Goal: Download file/media

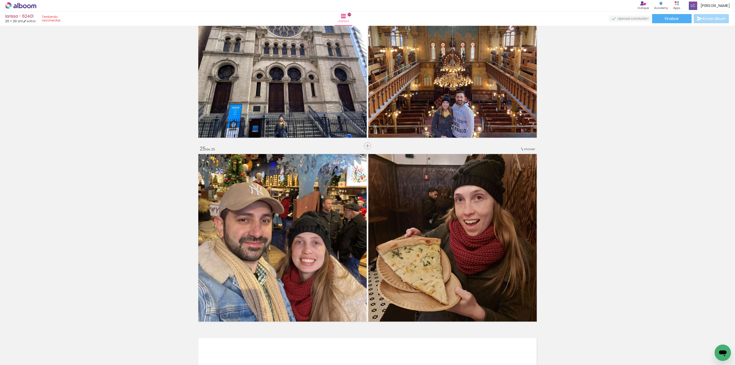
scroll to position [0, 738]
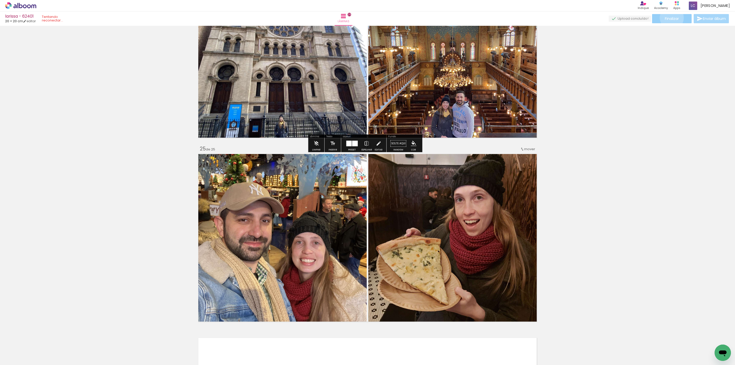
click at [670, 18] on span "Finalizar" at bounding box center [672, 19] width 14 height 4
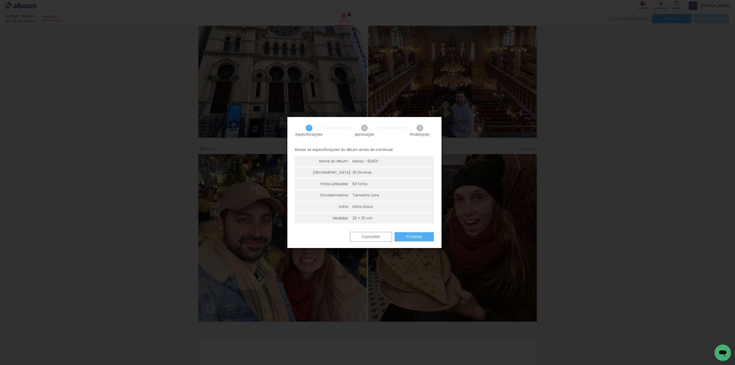
click at [0, 0] on slot "Próximo" at bounding box center [0, 0] width 0 height 0
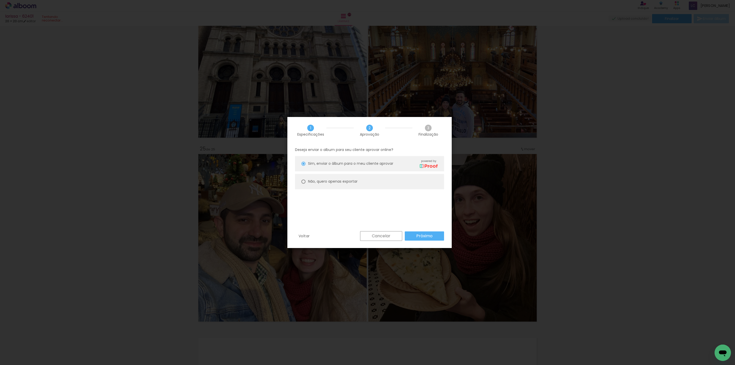
click at [0, 0] on slot "Não, quero apenas exportar" at bounding box center [0, 0] width 0 height 0
type paper-radio-button "on"
click at [428, 232] on paper-button "Próximo" at bounding box center [424, 235] width 39 height 9
click at [0, 0] on paper-button "Exportar" at bounding box center [0, 0] width 0 height 0
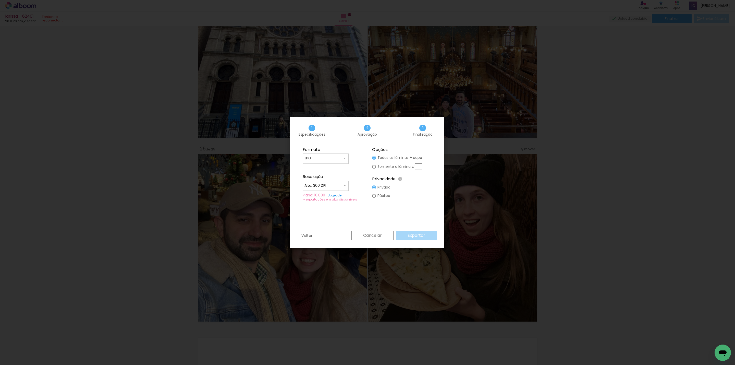
click at [415, 232] on div "Cancelar Exportar" at bounding box center [393, 236] width 88 height 10
click at [376, 206] on div "Formato JPG PDF Resolução Alta, 300 DPI Baixa Plano: 10.000 Upgrade ∞ exportaçõ…" at bounding box center [367, 187] width 154 height 87
click at [419, 226] on div "Formato JPG PDF Resolução Alta, 300 DPI Baixa Plano: 10.000 Upgrade ∞ exportaçõ…" at bounding box center [367, 187] width 154 height 87
click at [519, 233] on iron-overlay-backdrop at bounding box center [367, 182] width 735 height 365
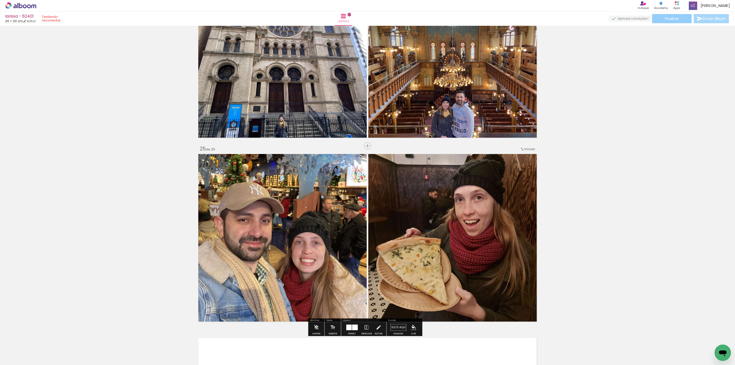
click at [674, 21] on paper-button "Finalizar" at bounding box center [672, 18] width 40 height 9
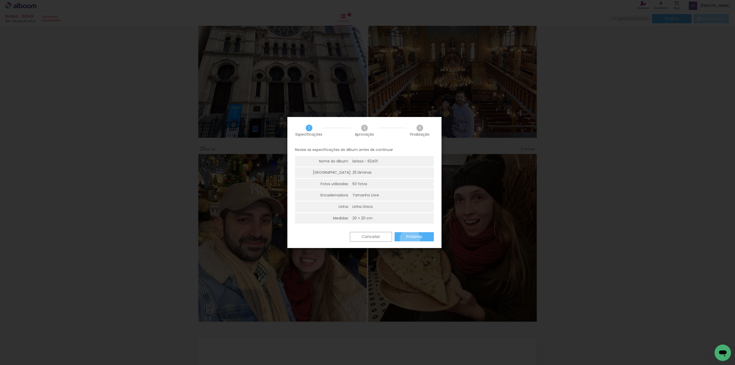
click at [0, 0] on slot "Próximo" at bounding box center [0, 0] width 0 height 0
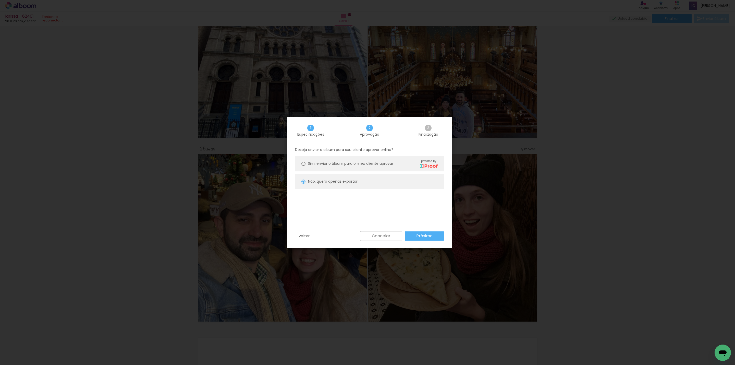
click at [428, 245] on div "Voltar Cancelar Próximo" at bounding box center [370, 239] width 164 height 17
click at [0, 0] on slot "Próximo" at bounding box center [0, 0] width 0 height 0
type input "Alta, 300 DPI"
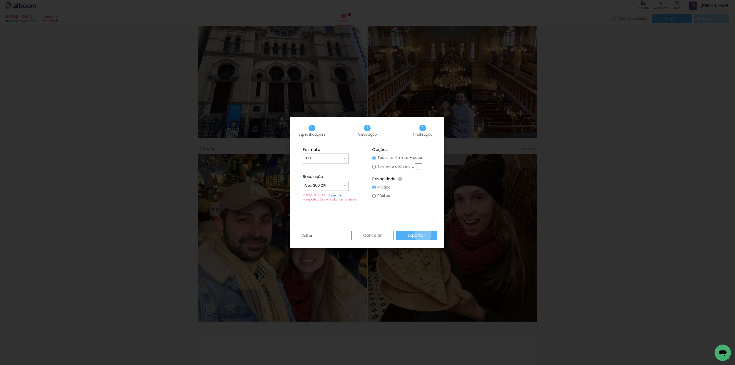
click at [0, 0] on slot "Exportar" at bounding box center [0, 0] width 0 height 0
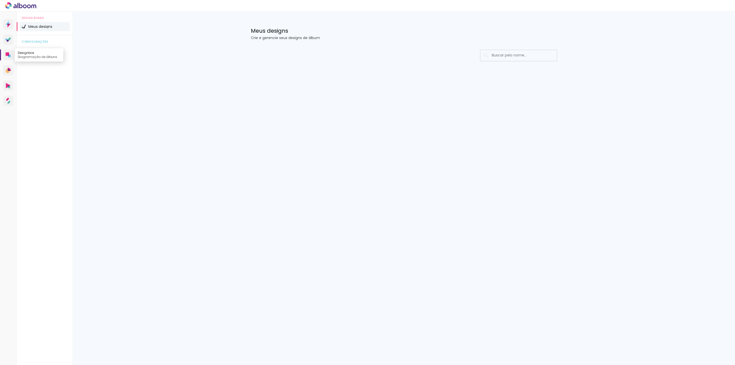
click at [6, 58] on link "Designbox Diagramação de álbuns" at bounding box center [8, 55] width 10 height 10
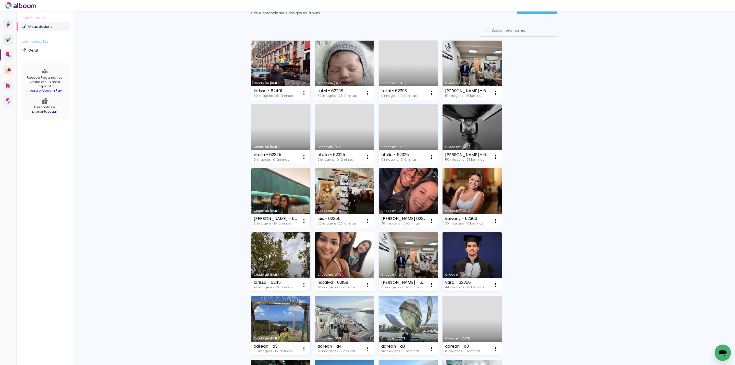
scroll to position [38, 0]
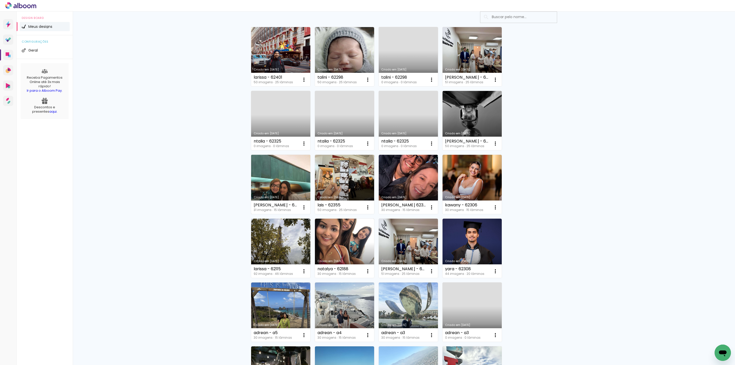
click at [273, 177] on link "Criado em [DATE]" at bounding box center [280, 184] width 59 height 59
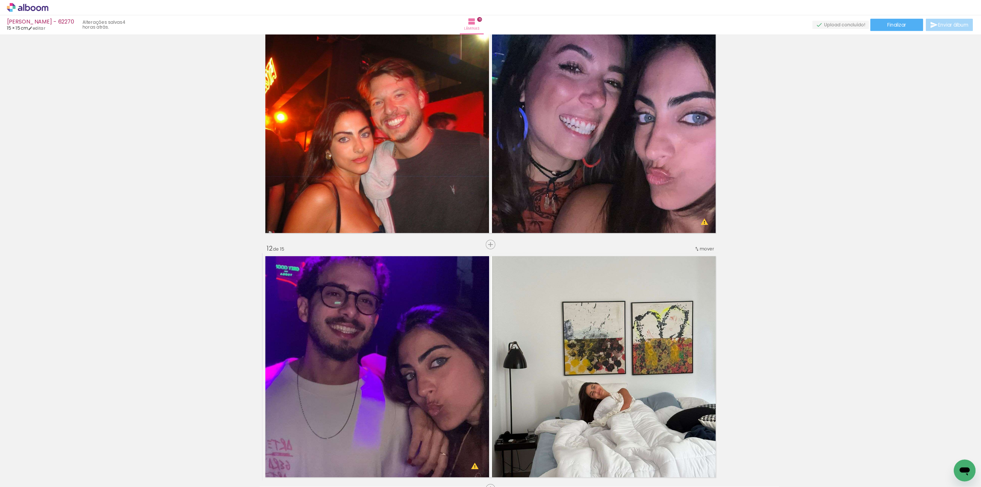
scroll to position [1877, 0]
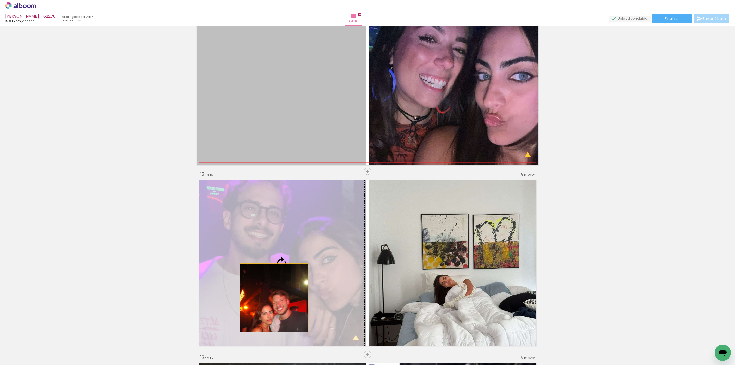
drag, startPoint x: 271, startPoint y: 65, endPoint x: 271, endPoint y: 297, distance: 232.1
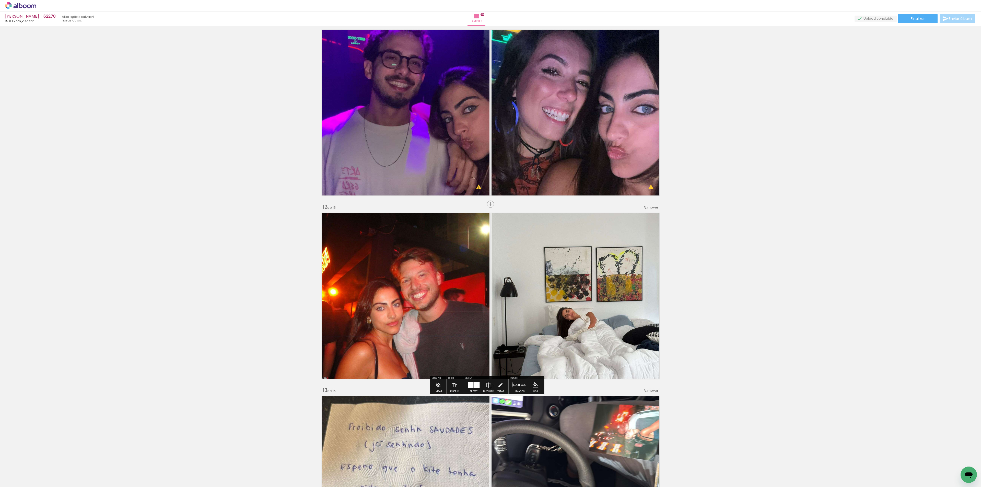
scroll to position [1826, 0]
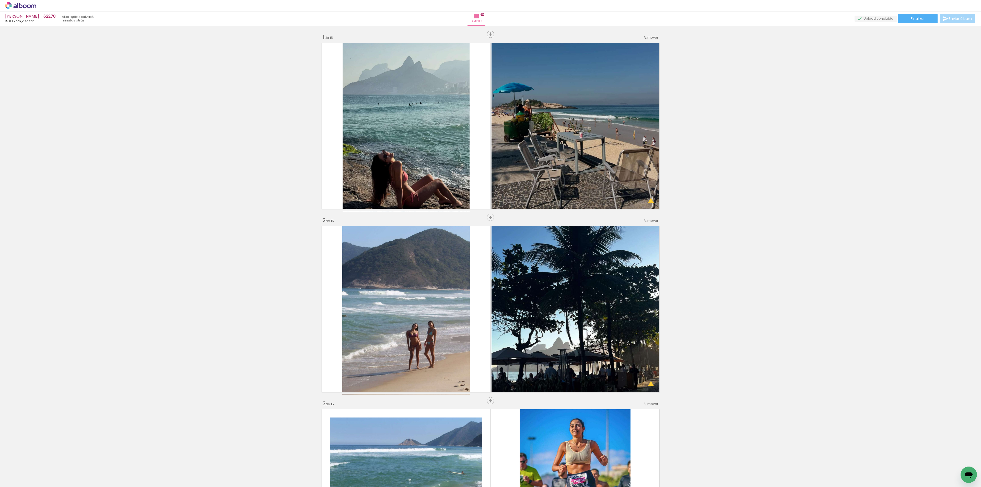
scroll to position [1826, 0]
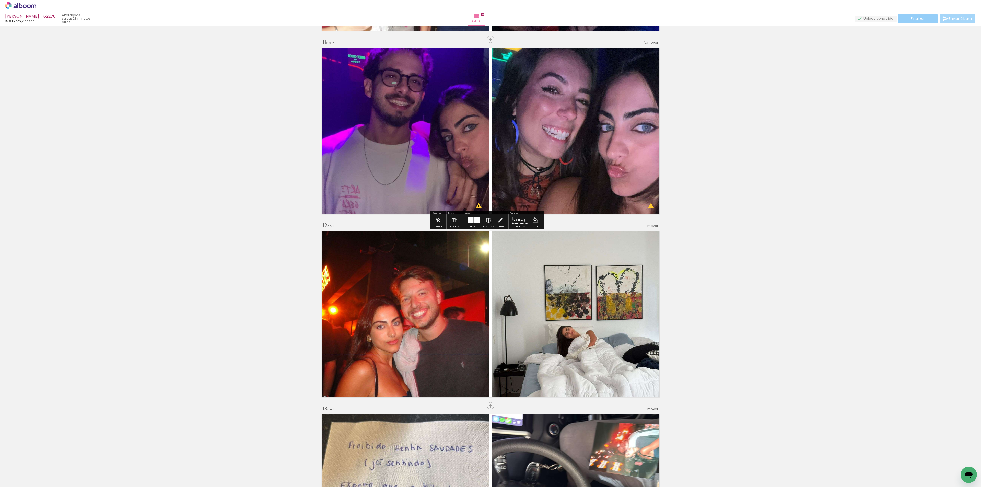
click at [917, 21] on paper-button "Finalizar" at bounding box center [918, 18] width 40 height 9
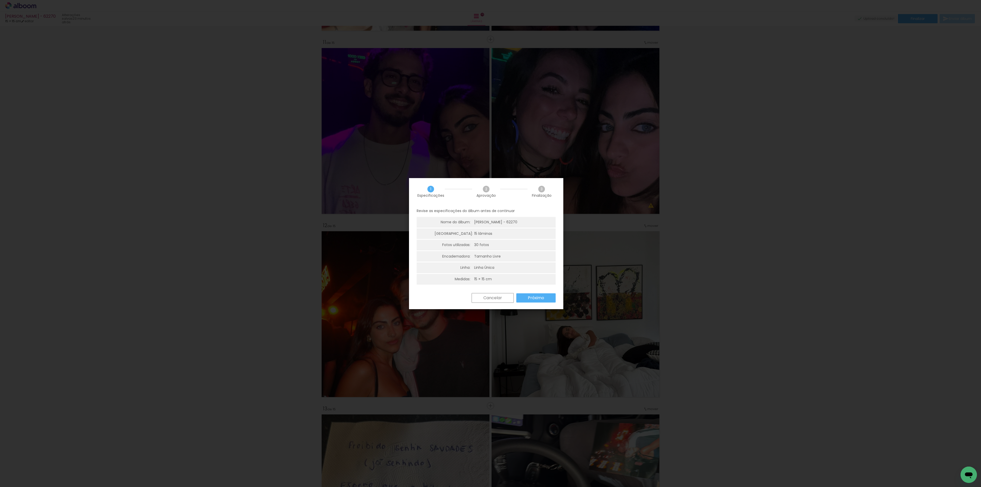
click at [528, 299] on paper-button "Próximo" at bounding box center [535, 297] width 39 height 9
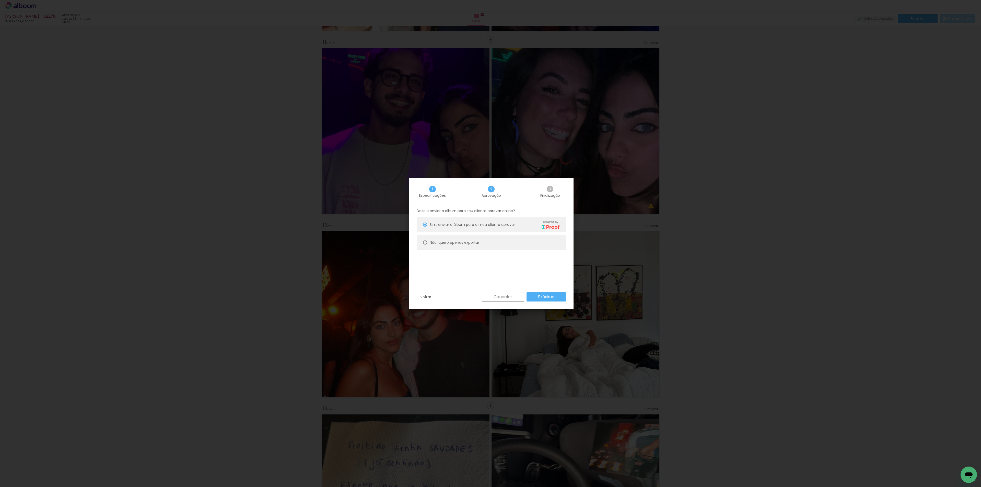
click at [483, 243] on paper-radio-button "Não, quero apenas exportar" at bounding box center [490, 242] width 149 height 15
type paper-radio-button "on"
click at [0, 0] on slot "Próximo" at bounding box center [0, 0] width 0 height 0
type input "Alta, 300 DPI"
click at [0, 0] on slot "Exportar" at bounding box center [0, 0] width 0 height 0
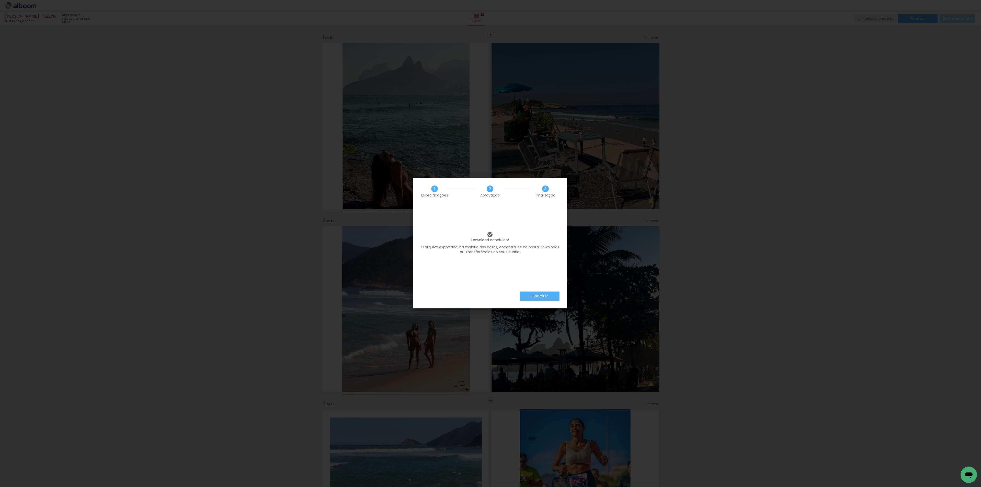
scroll to position [1826, 0]
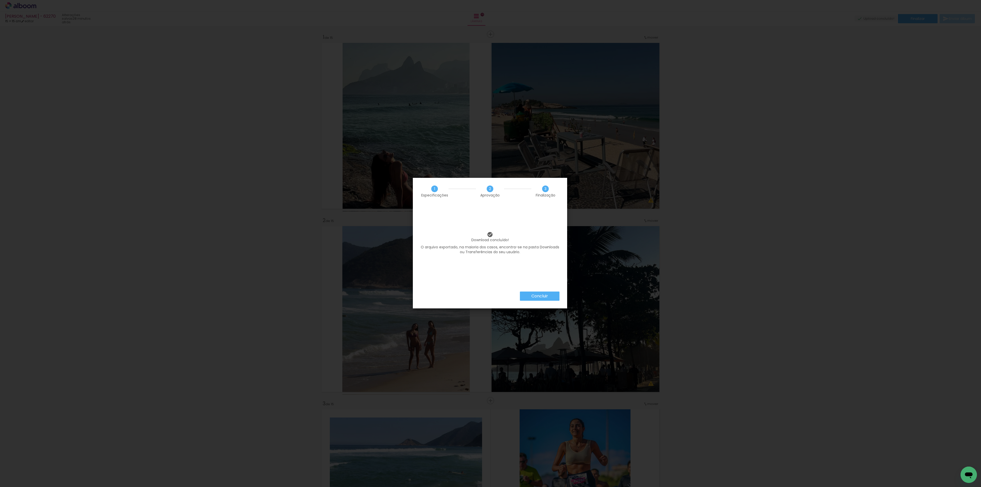
scroll to position [1826, 0]
